Goal: Task Accomplishment & Management: Manage account settings

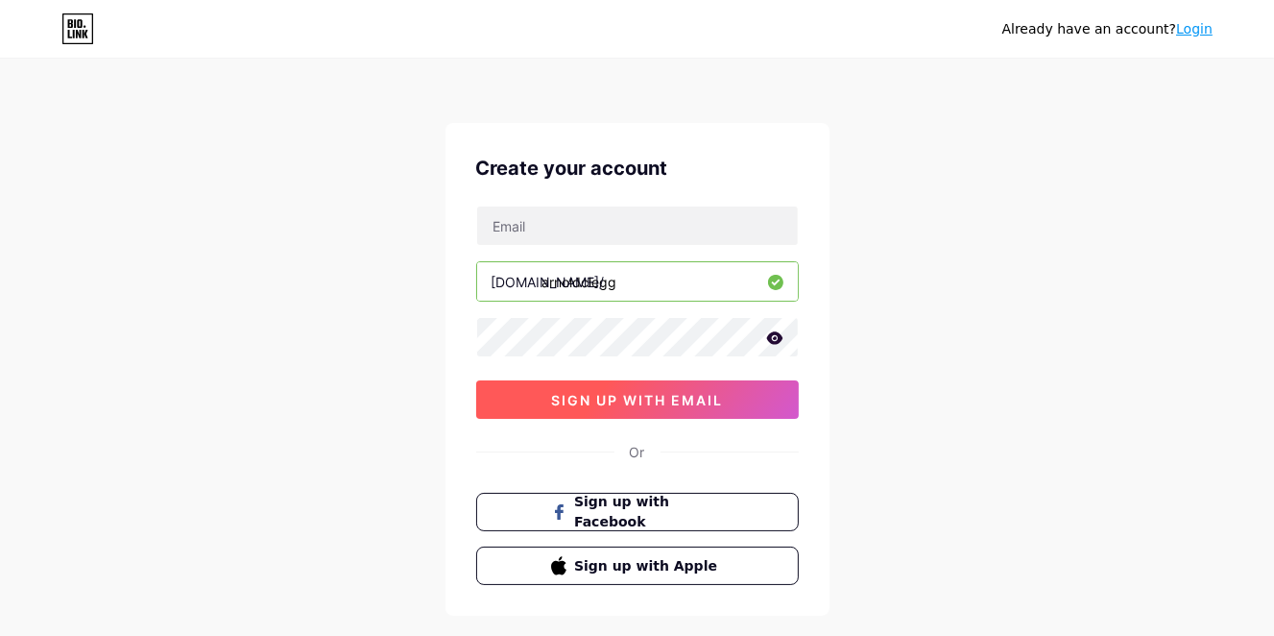
click at [639, 395] on span "sign up with email" at bounding box center [637, 400] width 172 height 16
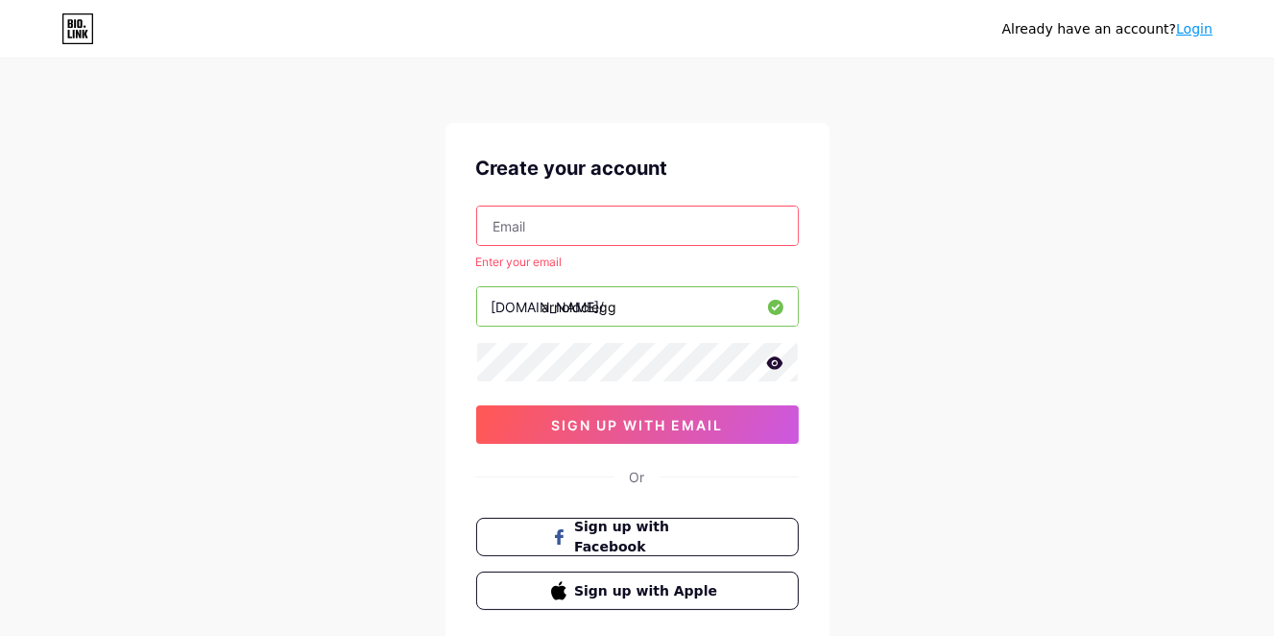
click at [629, 224] on input "text" at bounding box center [637, 225] width 321 height 38
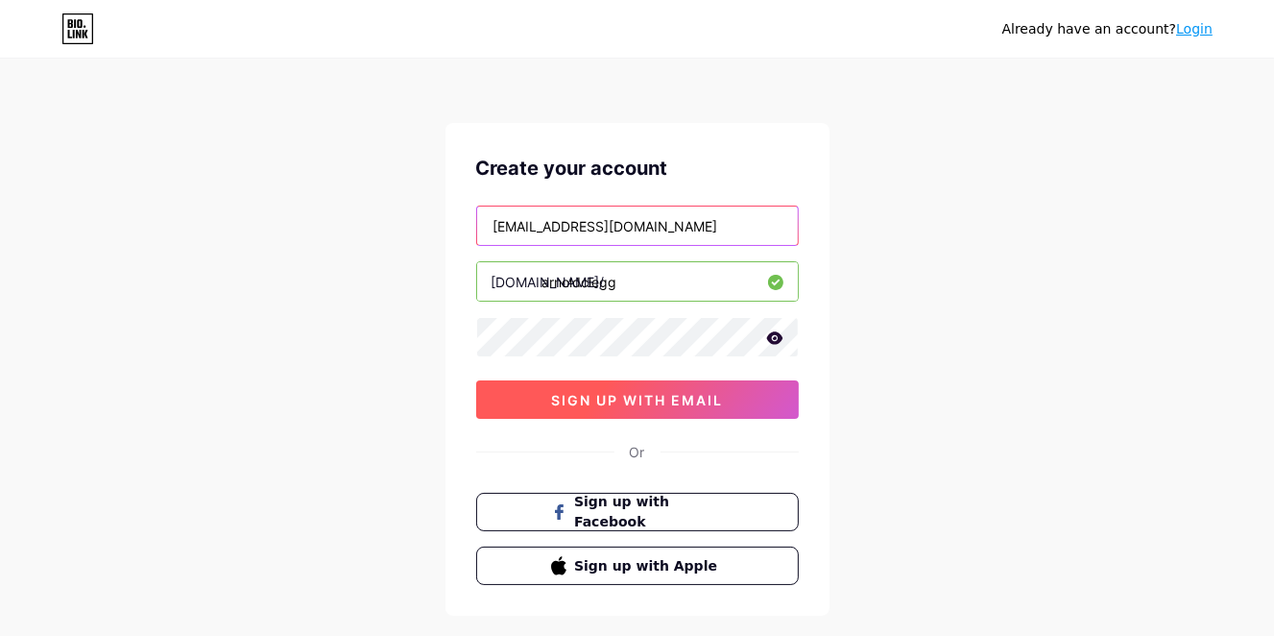
type input "[EMAIL_ADDRESS][DOMAIN_NAME]"
click at [642, 389] on button "sign up with email" at bounding box center [637, 399] width 323 height 38
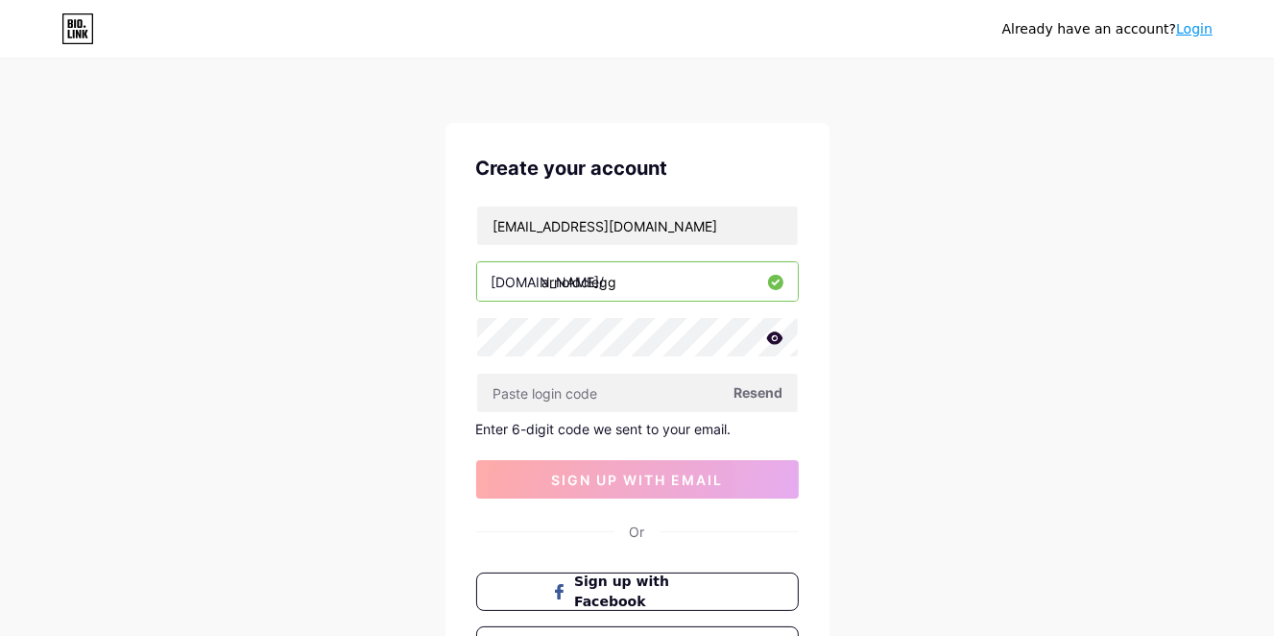
click at [757, 394] on span "Resend" at bounding box center [758, 392] width 49 height 20
paste input "397892"
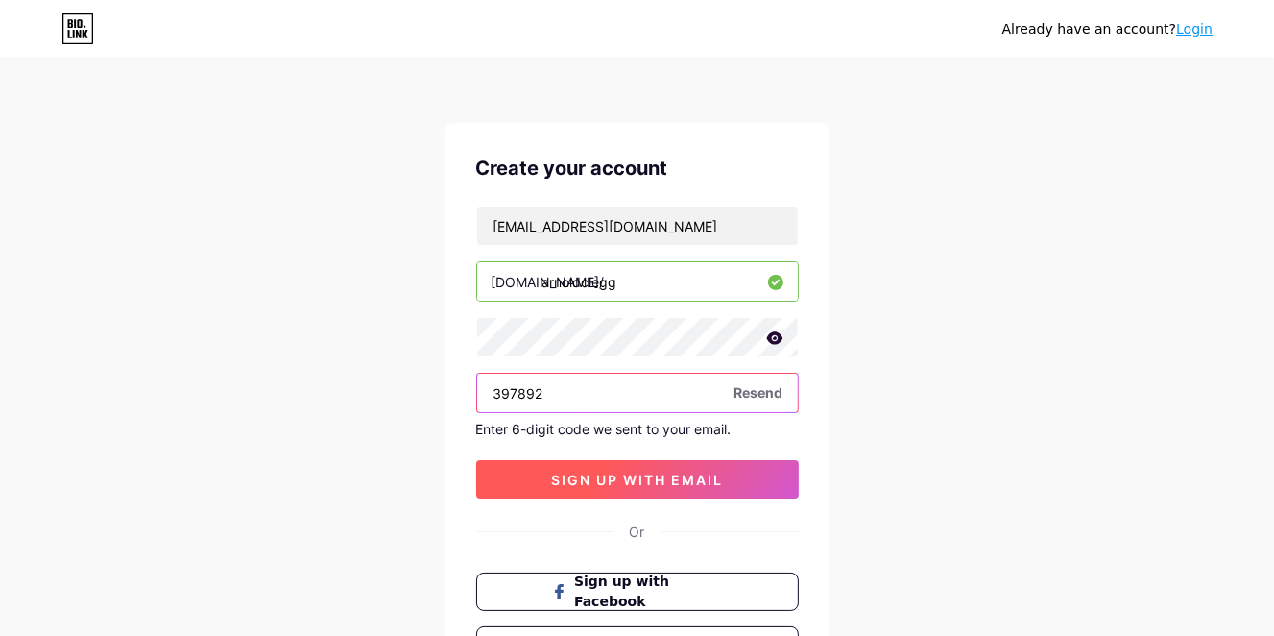
type input "397892"
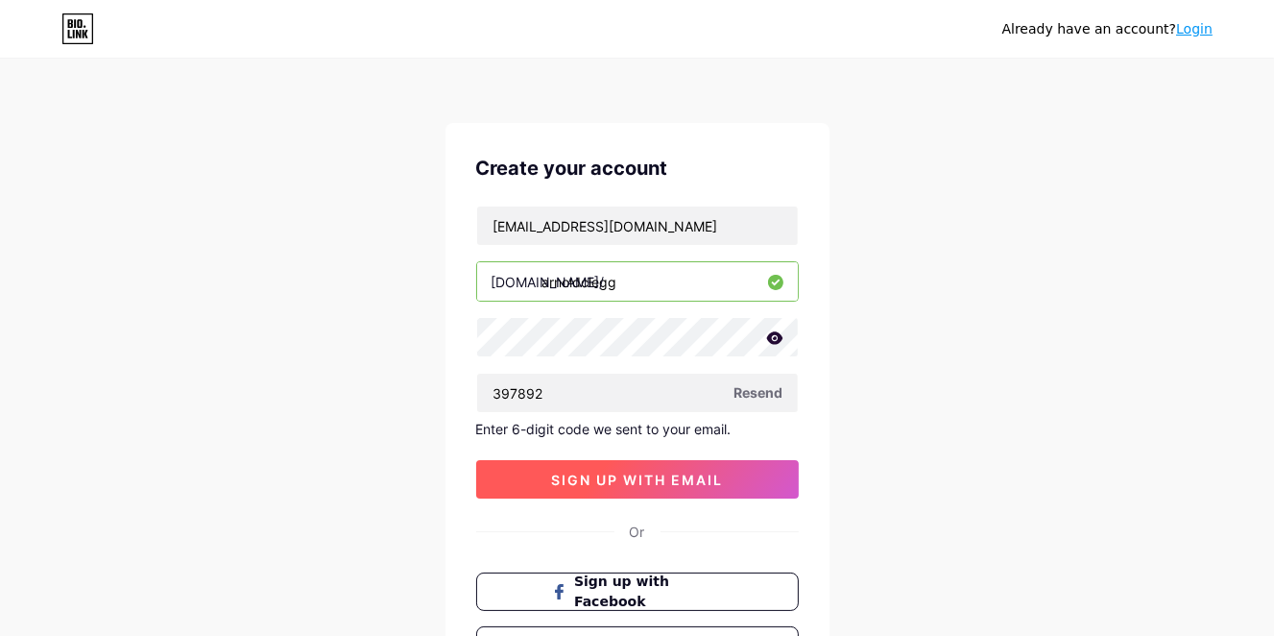
click at [744, 467] on button "sign up with email" at bounding box center [637, 479] width 323 height 38
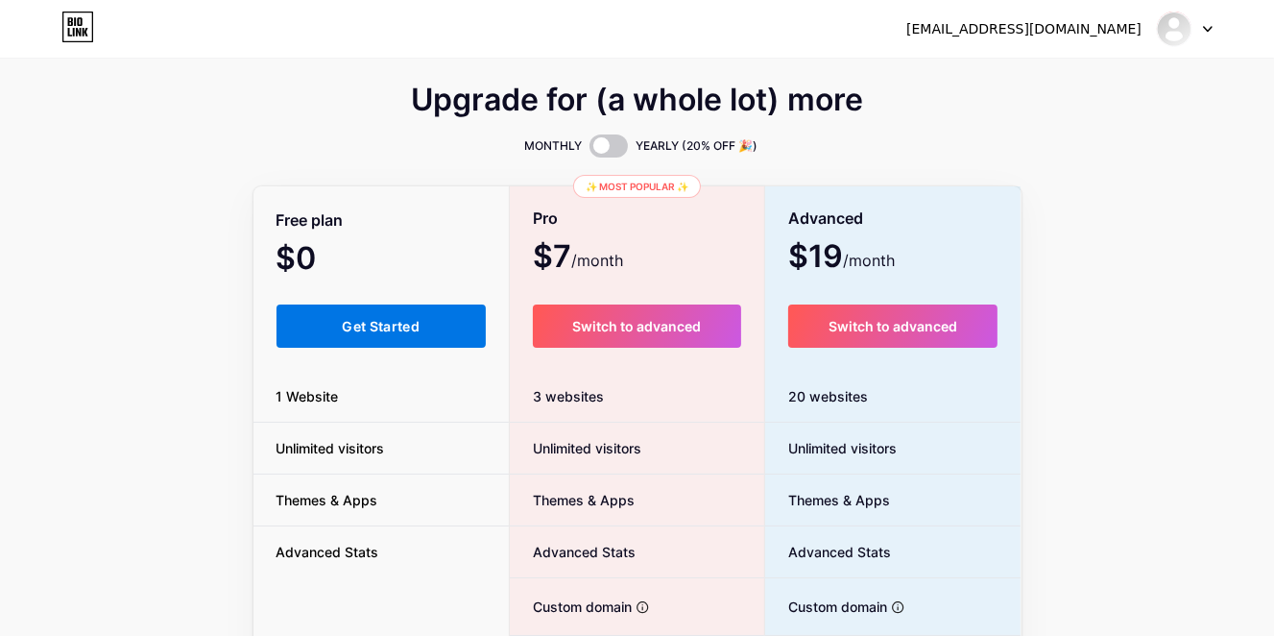
click at [334, 312] on button "Get Started" at bounding box center [381, 325] width 210 height 43
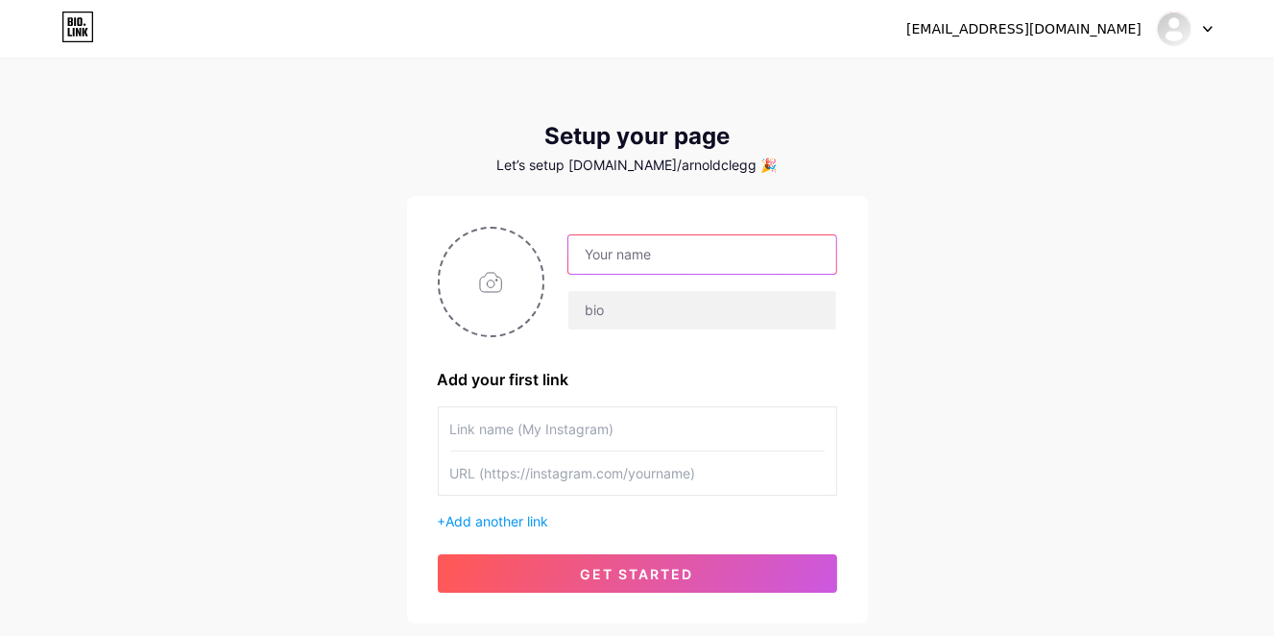
click at [698, 248] on input "text" at bounding box center [701, 254] width 267 height 38
type input "[PERSON_NAME]"
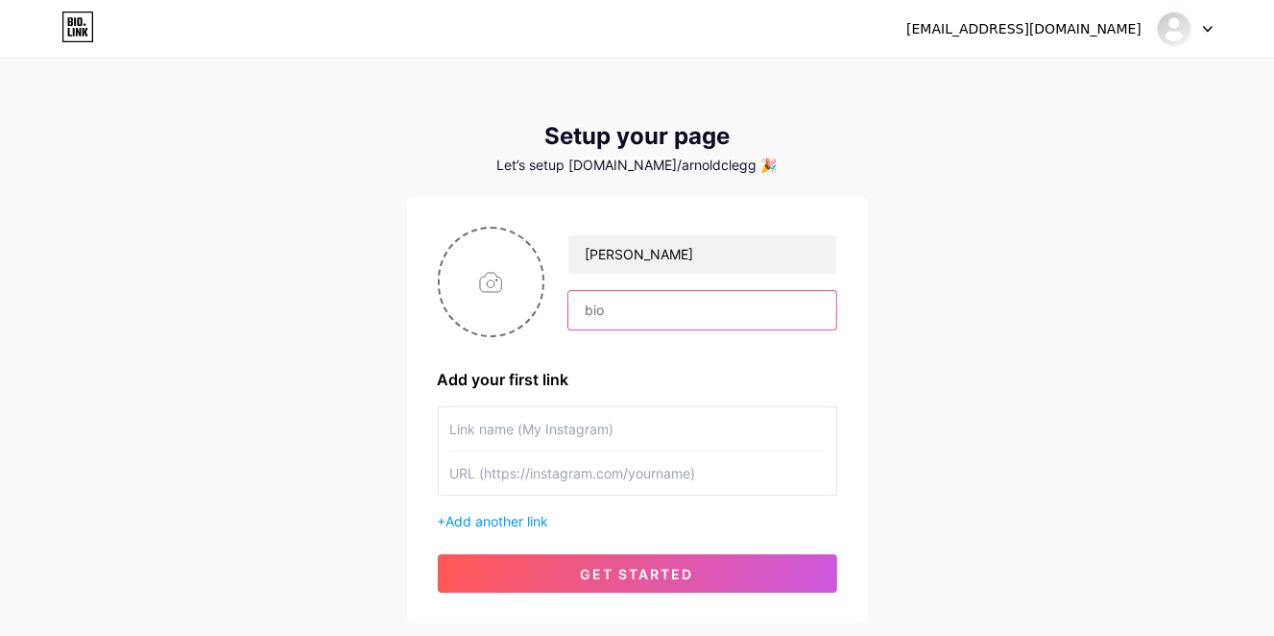
click at [655, 319] on input "text" at bounding box center [701, 310] width 267 height 38
paste input "👉 “💵 Get Paid Fast with These Programs”"
type input "👉 “💵 Get Paid Fast with These Programs”"
click at [495, 426] on input "text" at bounding box center [637, 428] width 374 height 43
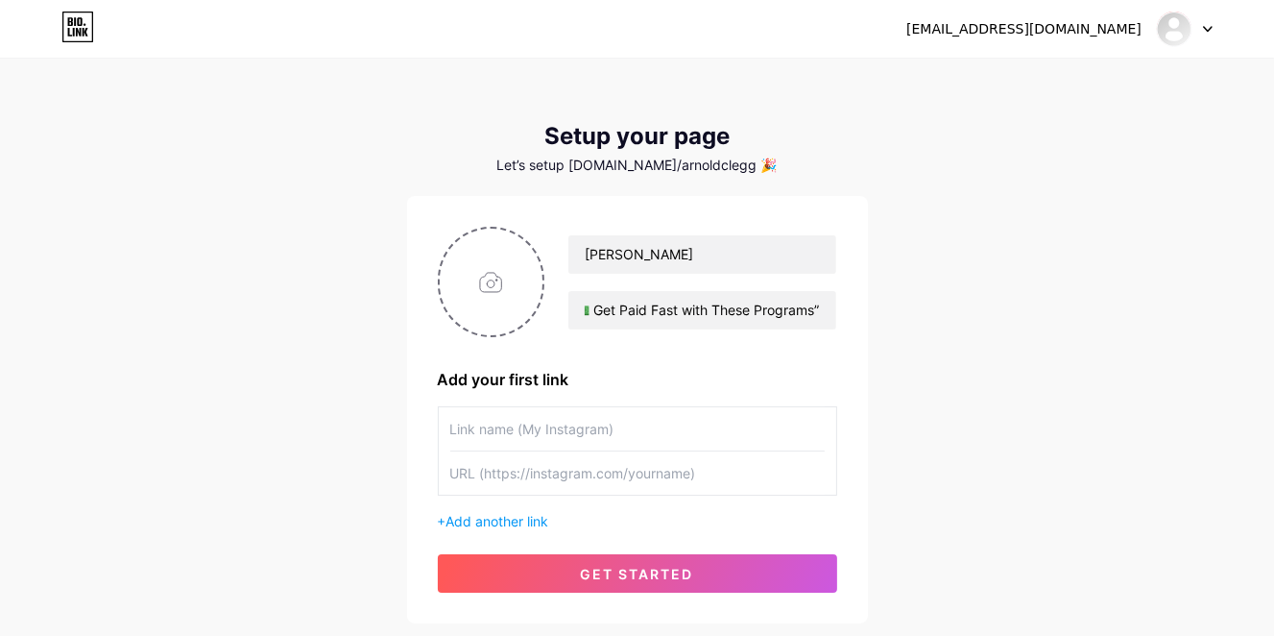
click at [1077, 280] on div "[EMAIL_ADDRESS][DOMAIN_NAME] Dashboard Logout Setup your page Let’s setup [DOMA…" at bounding box center [637, 342] width 1274 height 685
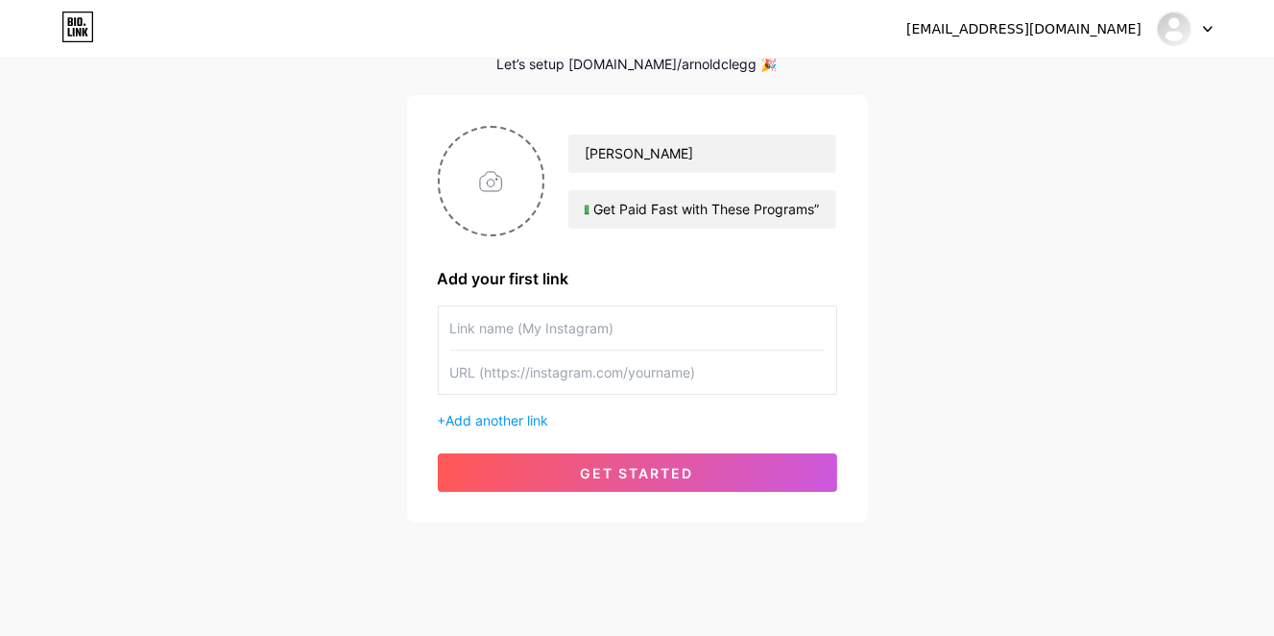
scroll to position [126, 0]
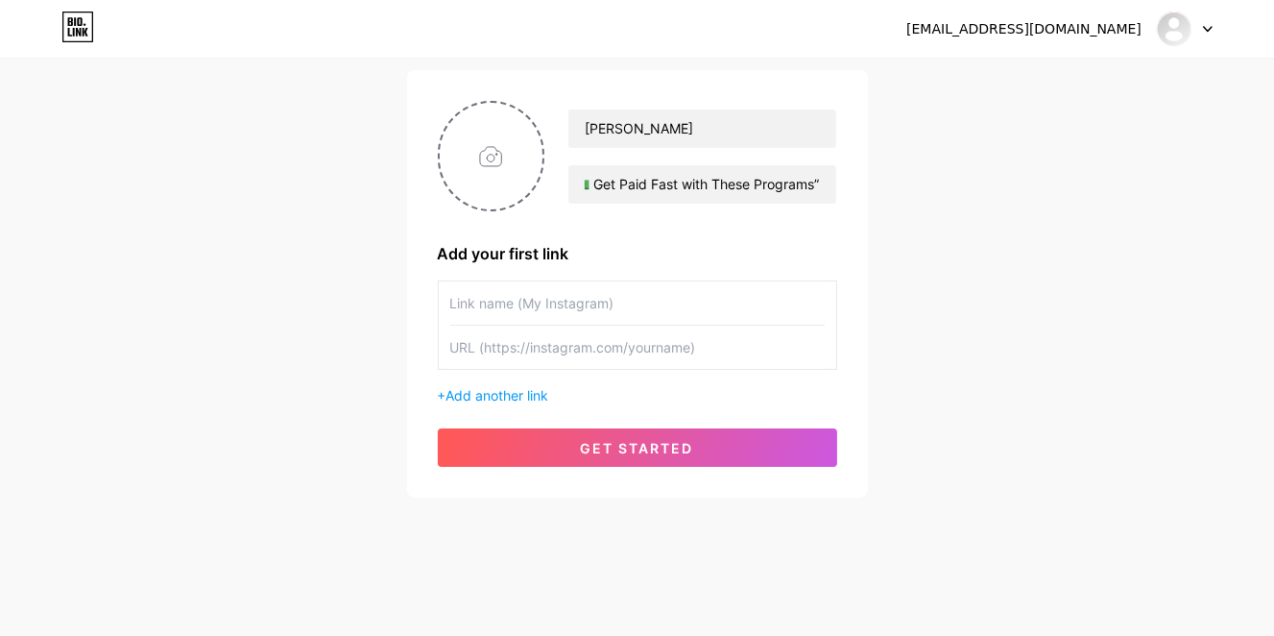
paste input "💵 Get $100 Fast with SoFi"
type input "💵 Get $100 Fast with SoFi"
click at [499, 348] on input "text" at bounding box center [637, 346] width 374 height 43
paste input "[URL][DOMAIN_NAME]"
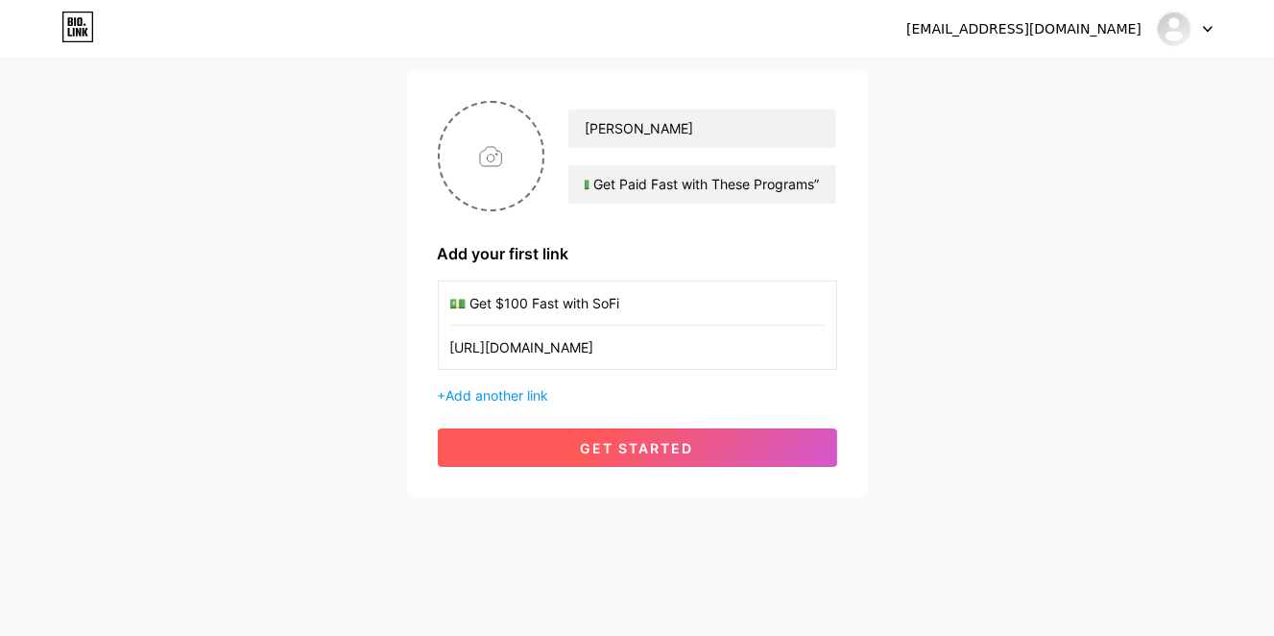
type input "[URL][DOMAIN_NAME]"
click at [595, 452] on span "get started" at bounding box center [637, 448] width 113 height 16
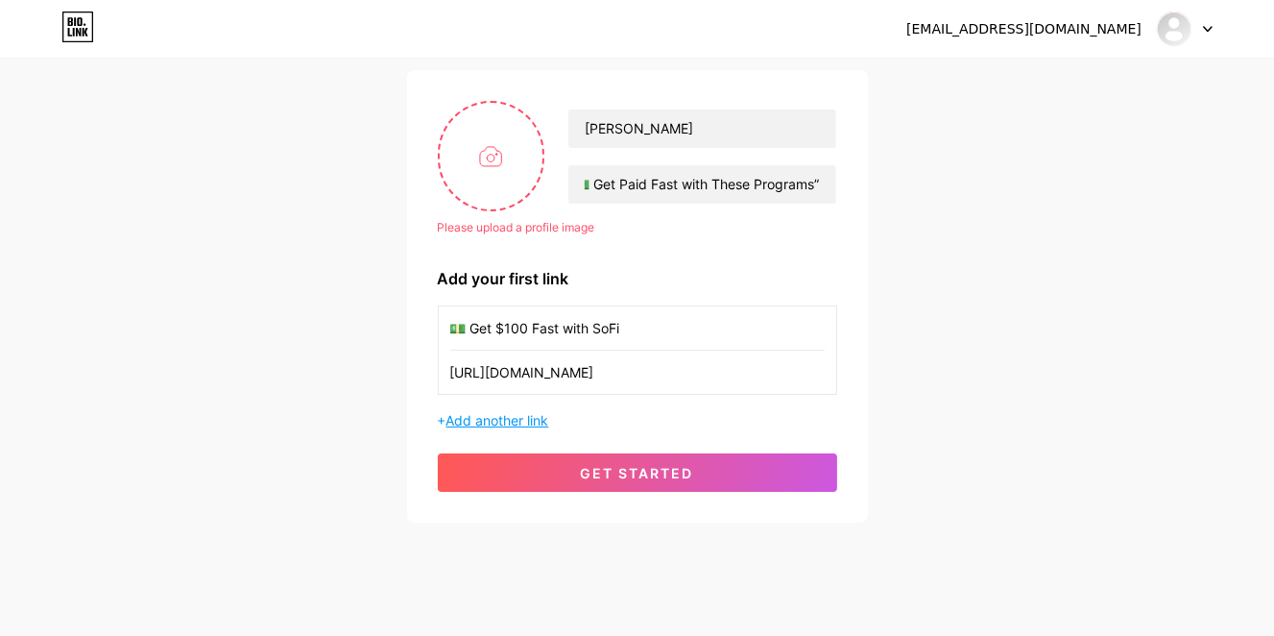
click at [514, 419] on span "Add another link" at bounding box center [497, 420] width 103 height 16
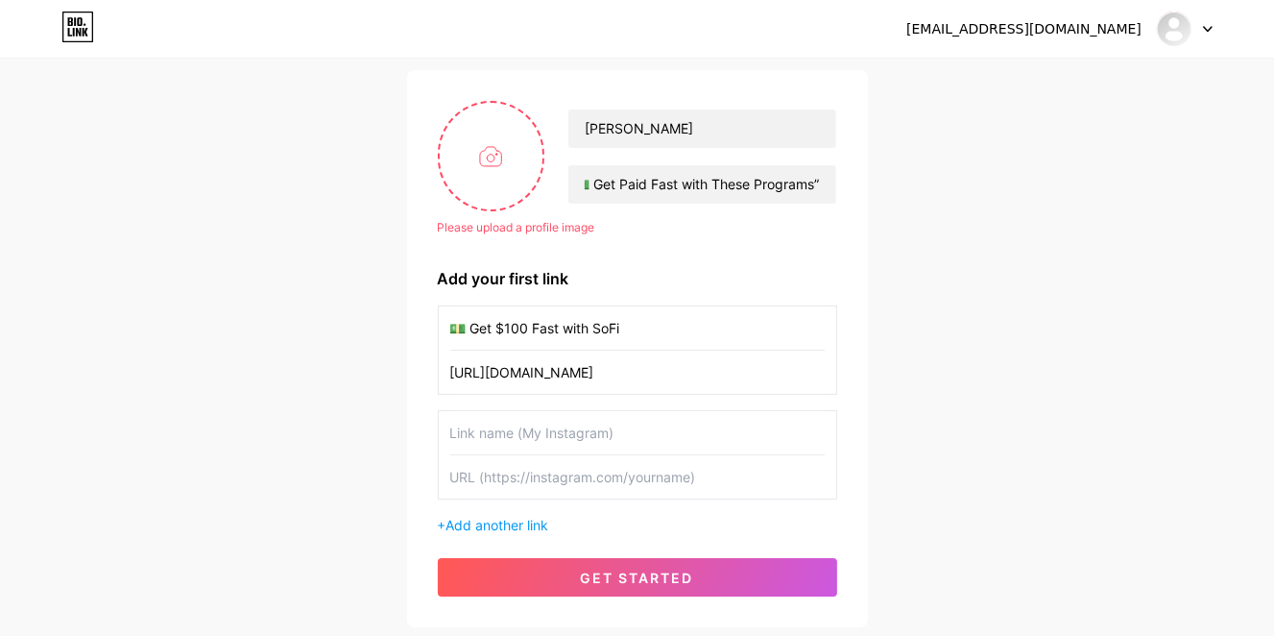
click at [493, 432] on input "text" at bounding box center [637, 432] width 374 height 43
paste input "✉️ Earn with Send It Academy URL:"
type input "✉️ Earn with Send It Academy URL:"
click at [486, 370] on input "[URL][DOMAIN_NAME]" at bounding box center [637, 371] width 374 height 43
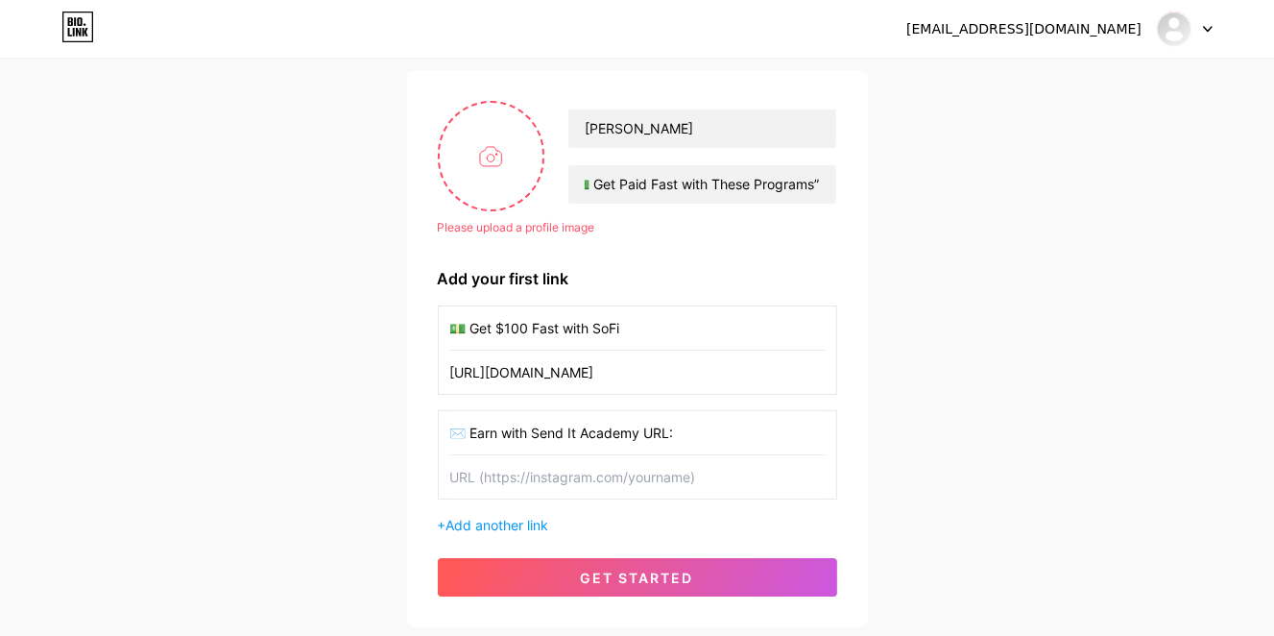
click at [486, 370] on input "[URL][DOMAIN_NAME]" at bounding box center [637, 371] width 374 height 43
paste input "[DOMAIN_NAME][URL]"
type input "[URL][DOMAIN_NAME]"
click at [495, 478] on input "text" at bounding box center [637, 476] width 374 height 43
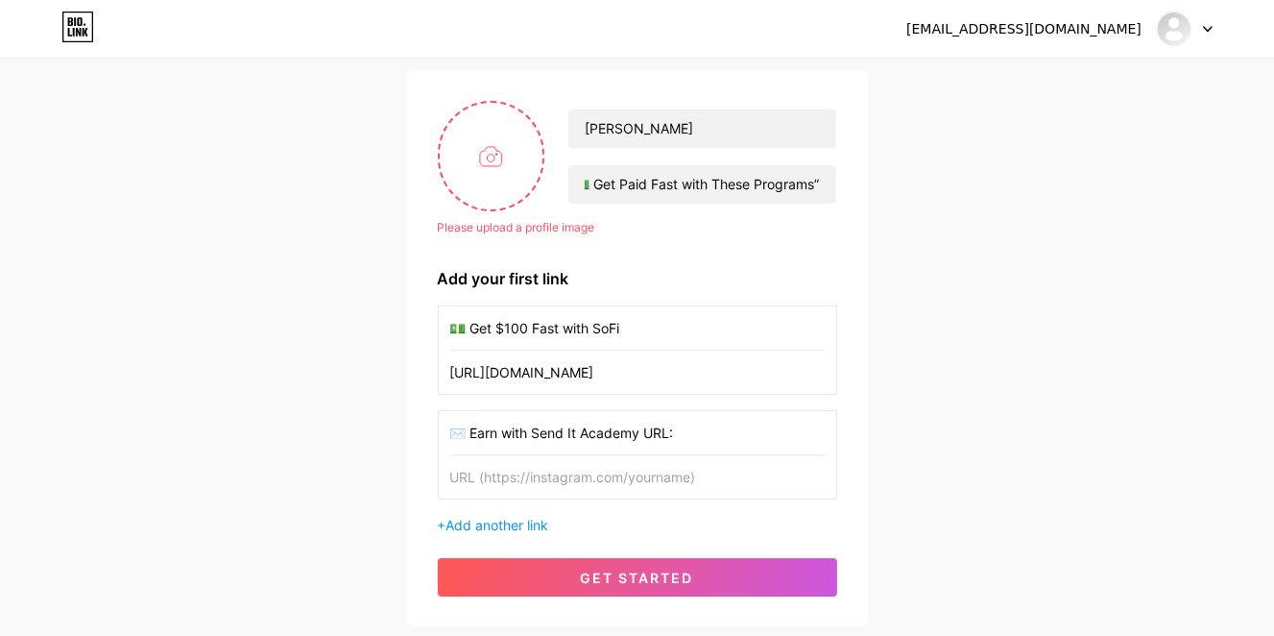
paste input "[URL][DOMAIN_NAME]"
type input "[URL][DOMAIN_NAME]"
click at [478, 152] on input "file" at bounding box center [492, 156] width 104 height 107
type input "C:\fakepath\Cream and White Minimalist Simple Scan to Pay QR Code Business Flye…"
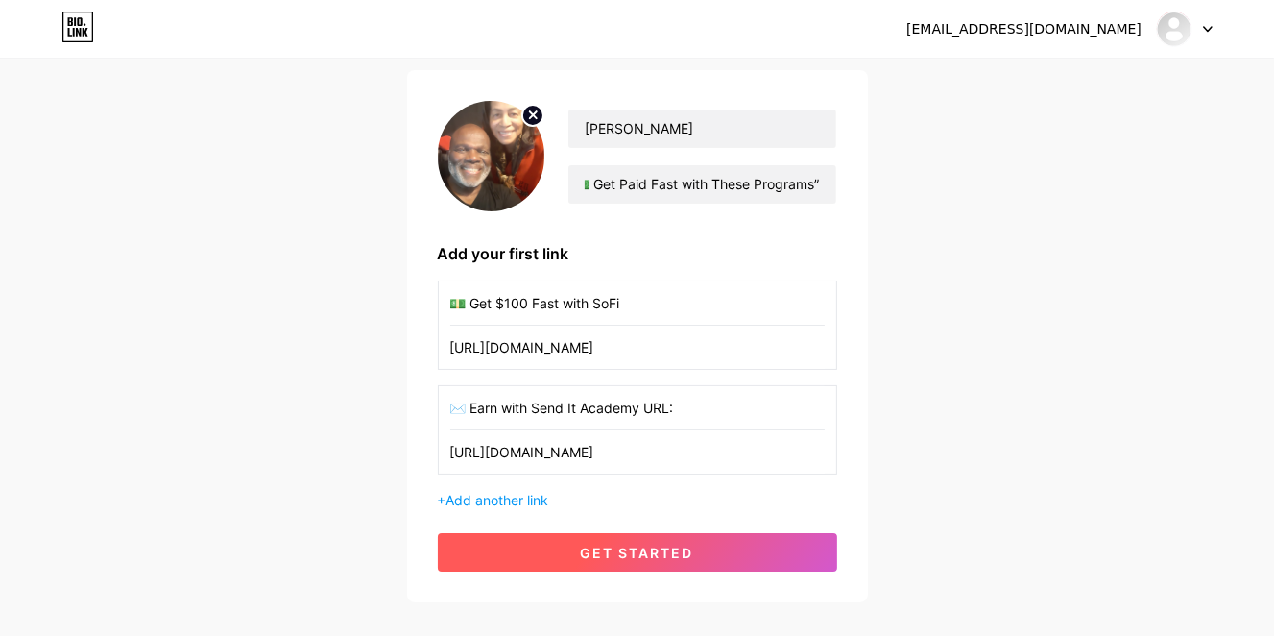
click at [650, 544] on span "get started" at bounding box center [637, 552] width 113 height 16
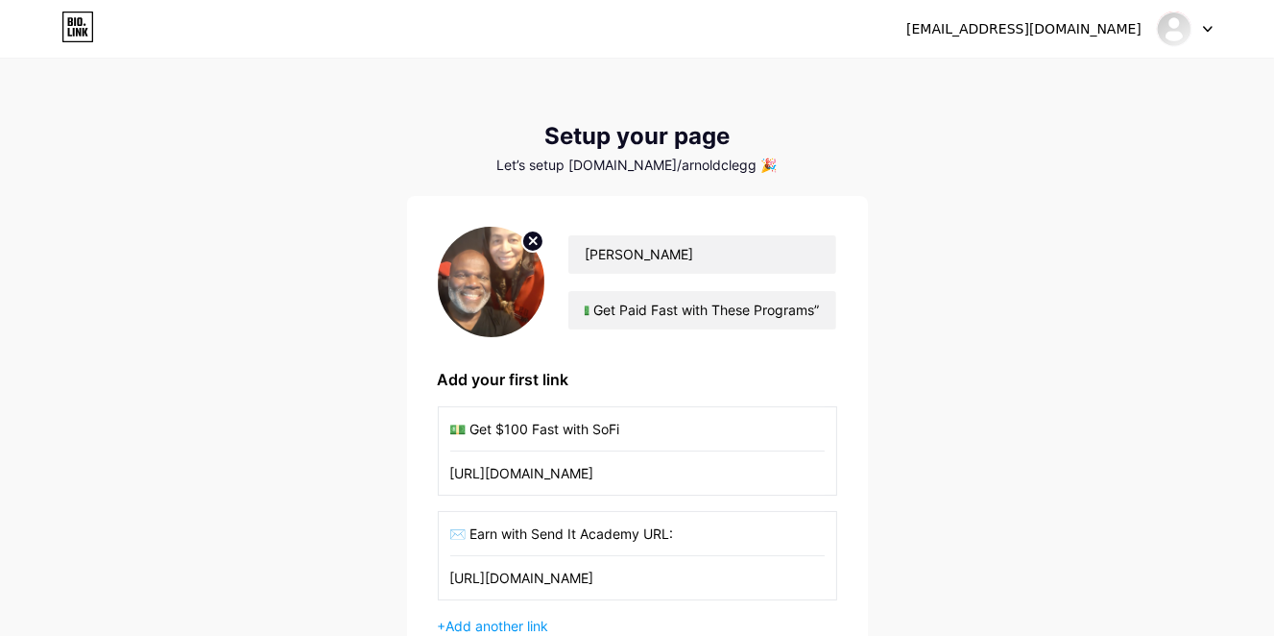
click at [65, 33] on icon at bounding box center [77, 27] width 33 height 31
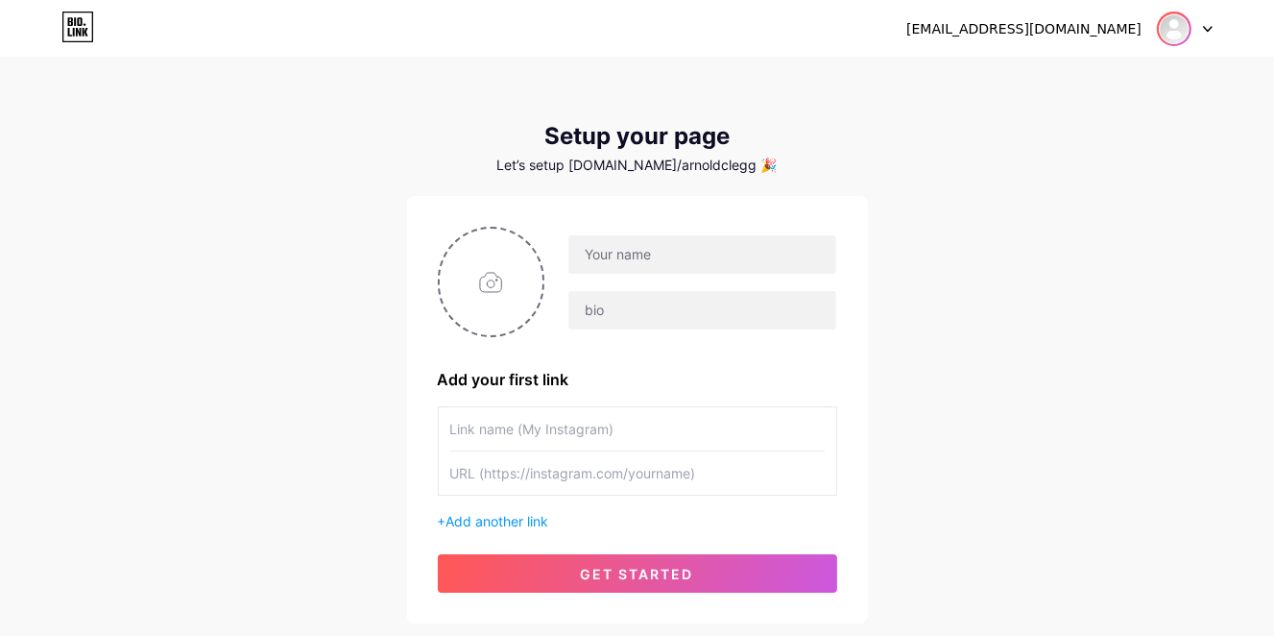
click at [1166, 18] on img at bounding box center [1174, 28] width 31 height 31
click at [1050, 82] on link "Dashboard" at bounding box center [1092, 79] width 238 height 52
